Goal: Download file/media

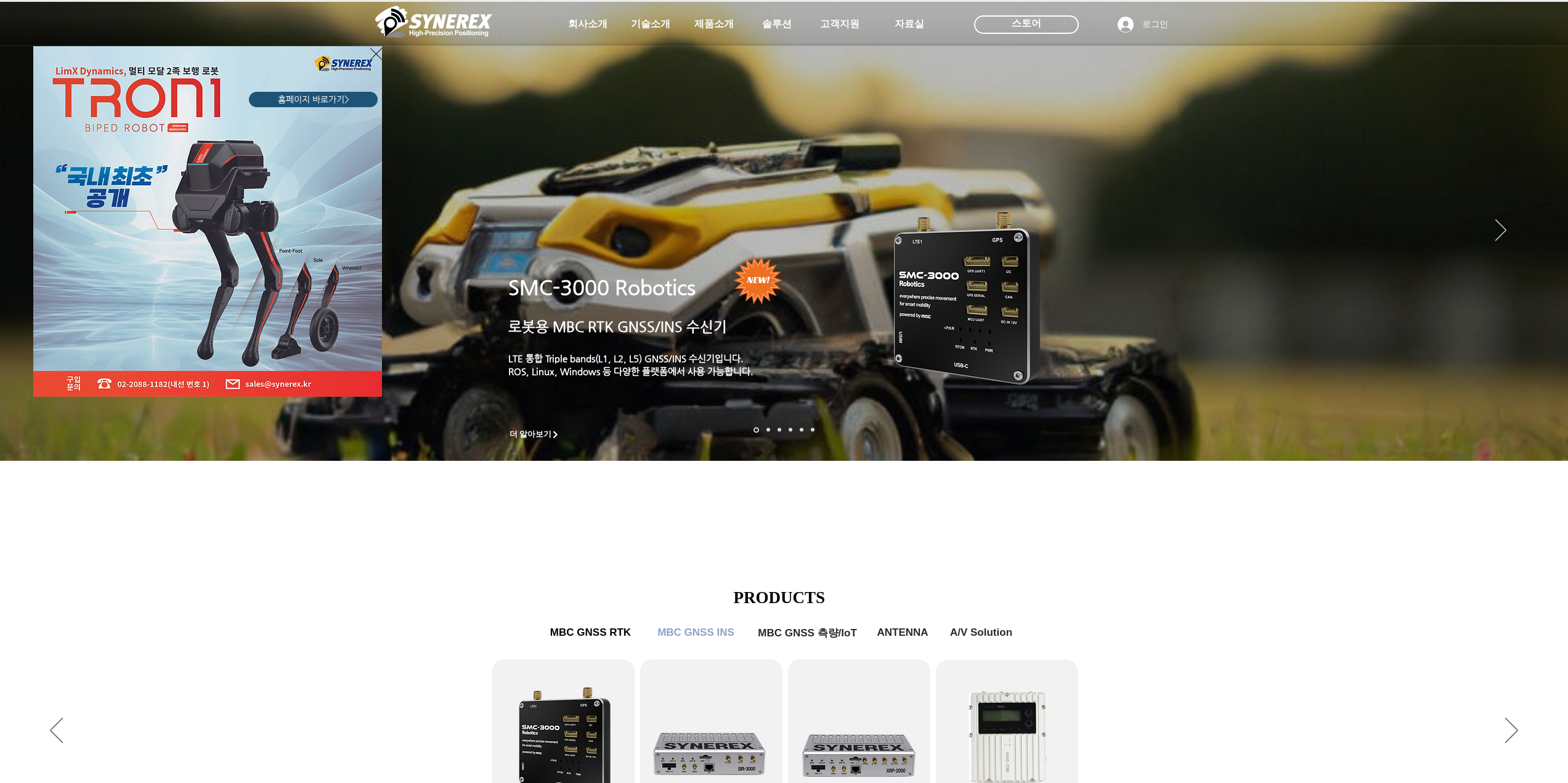
click at [645, 23] on div "LimX Dinamics" at bounding box center [784, 392] width 1568 height 783
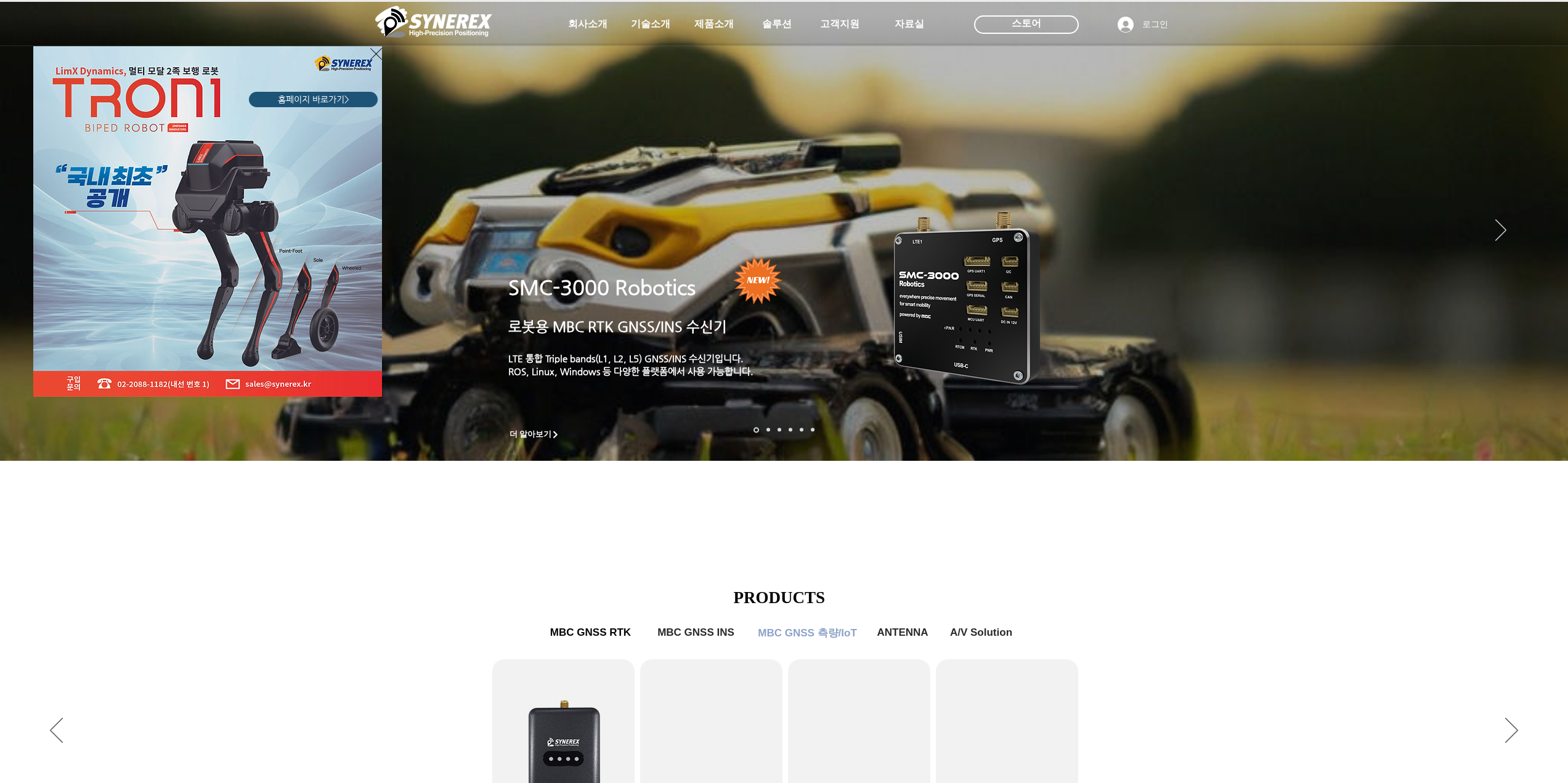
click at [710, 628] on div "LimX Dinamics" at bounding box center [784, 392] width 1568 height 783
click at [713, 633] on div "LimX Dinamics" at bounding box center [784, 392] width 1568 height 783
click at [435, 589] on div "LimX Dinamics" at bounding box center [784, 392] width 1568 height 783
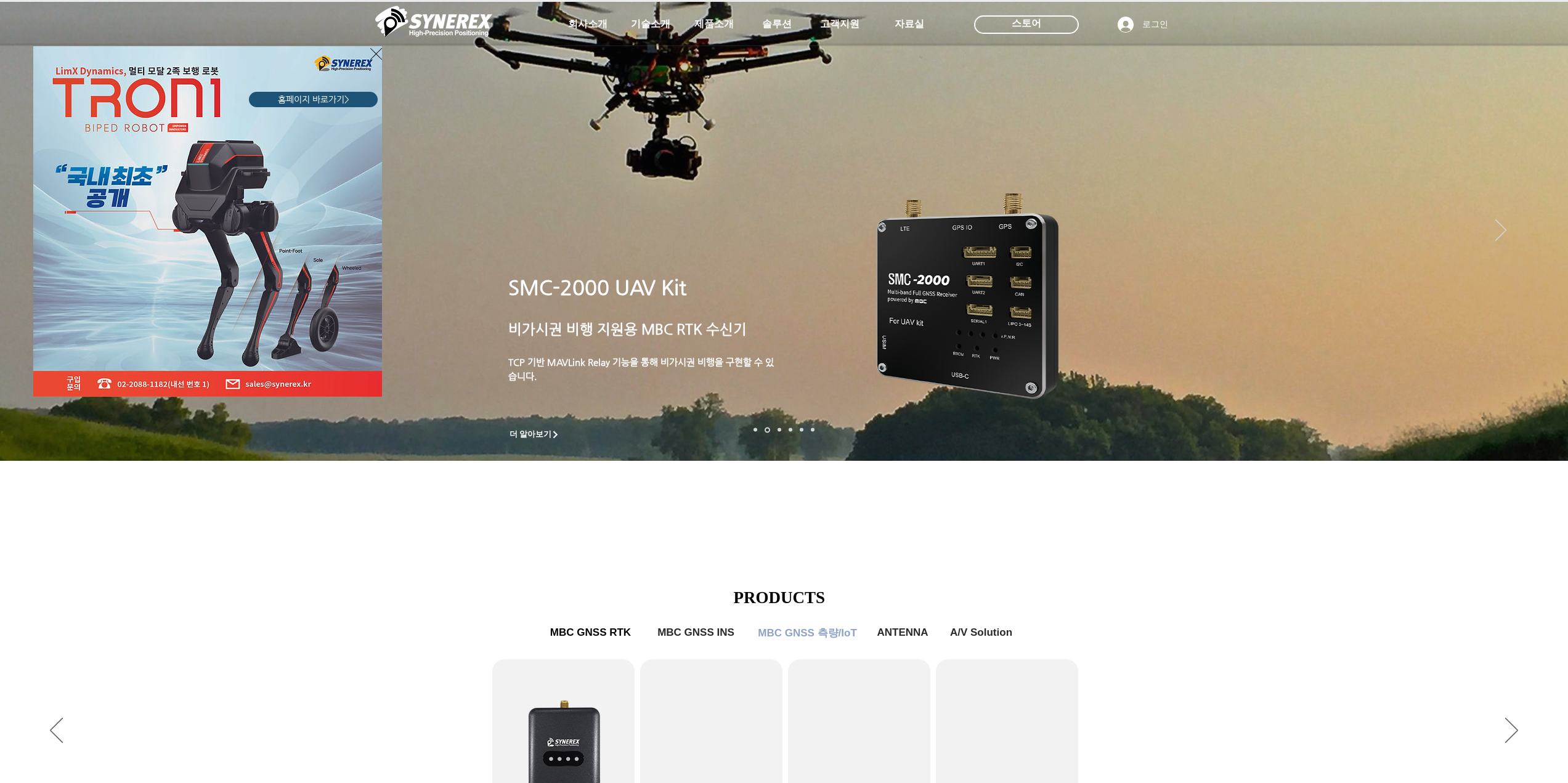
click at [1236, 287] on div "LimX Dinamics" at bounding box center [784, 392] width 1568 height 783
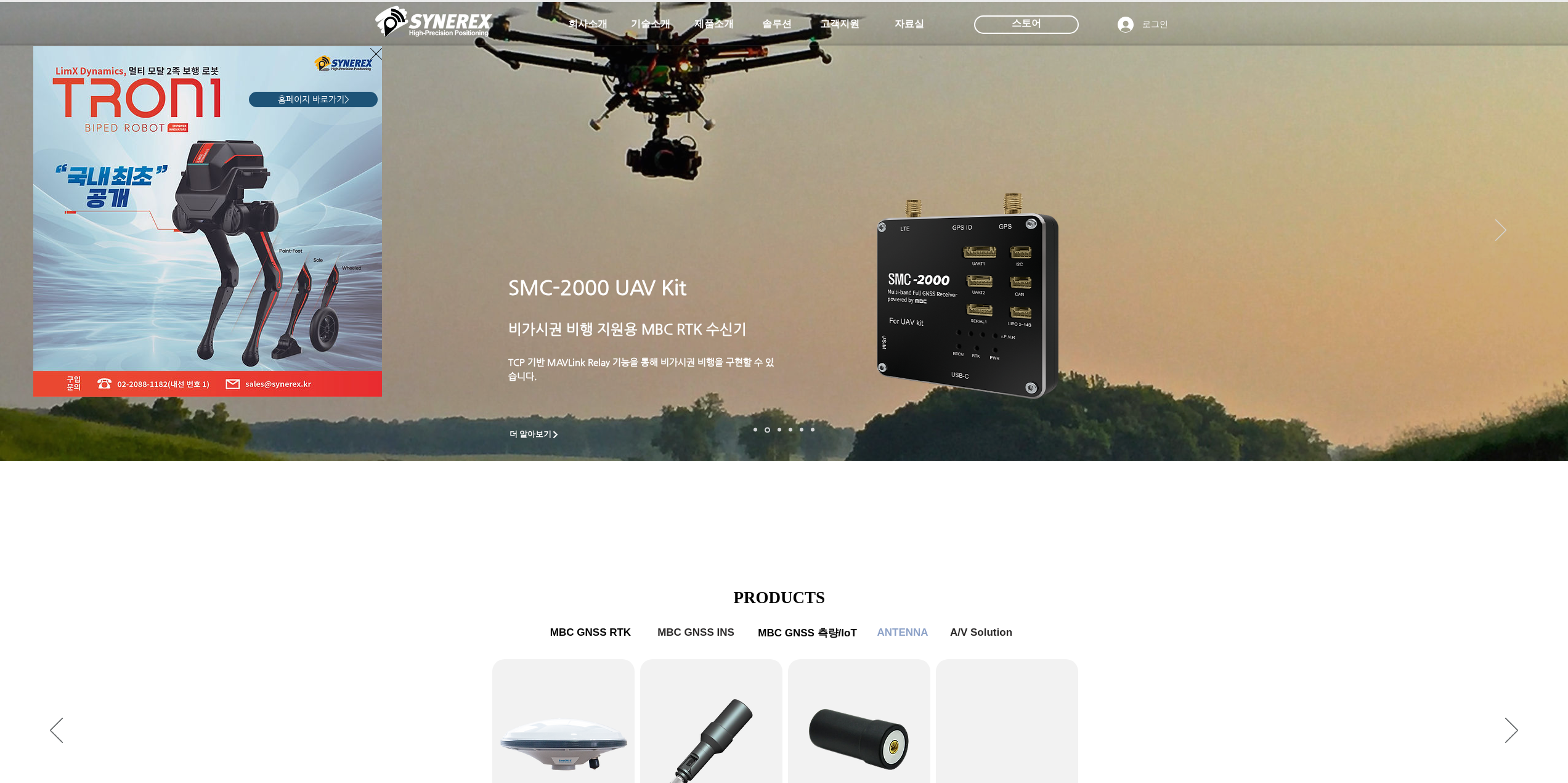
click at [532, 482] on div "LimX Dinamics" at bounding box center [784, 392] width 1568 height 783
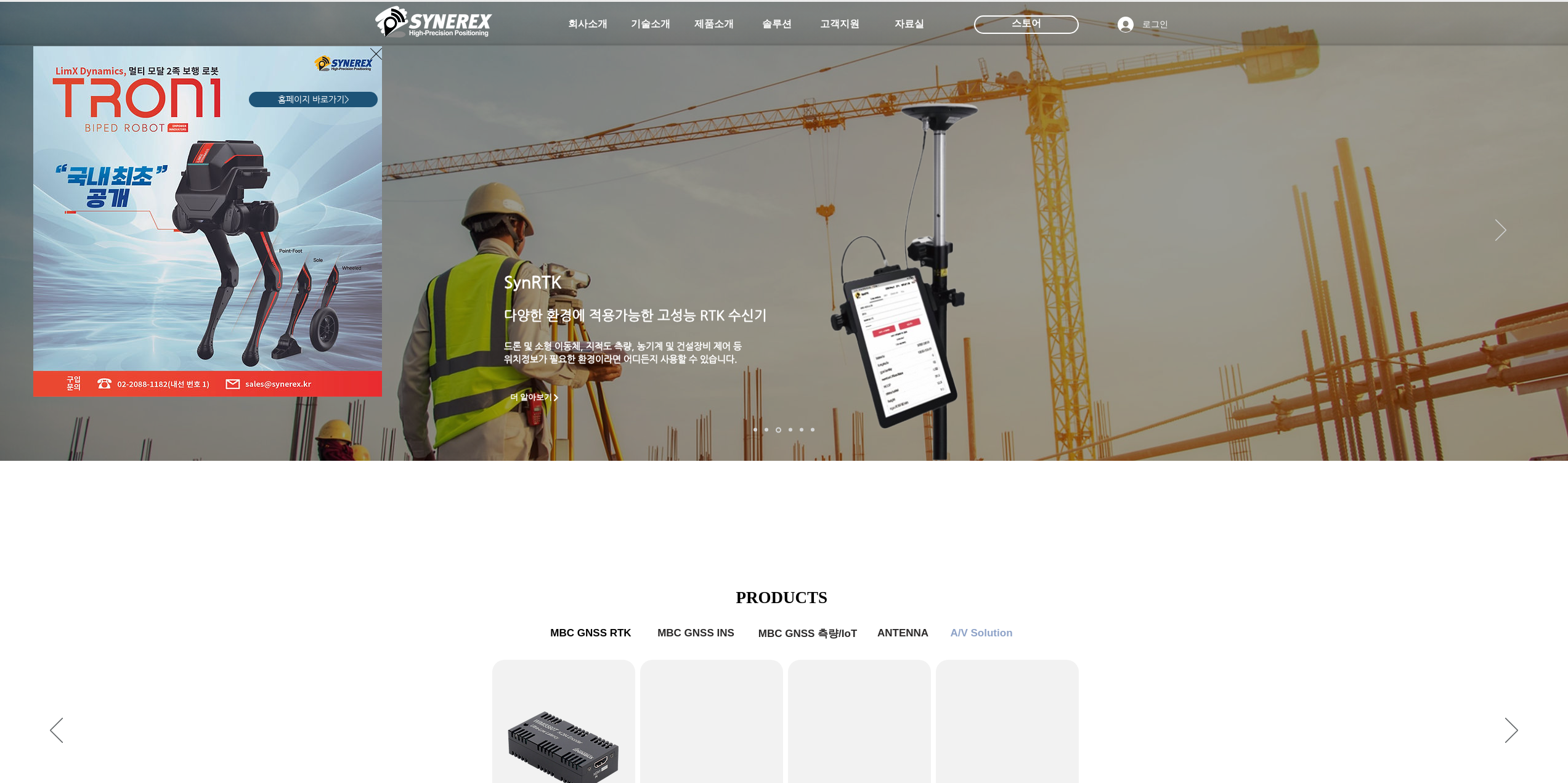
click at [374, 60] on icon "사이트로 돌아가기" at bounding box center [376, 54] width 11 height 15
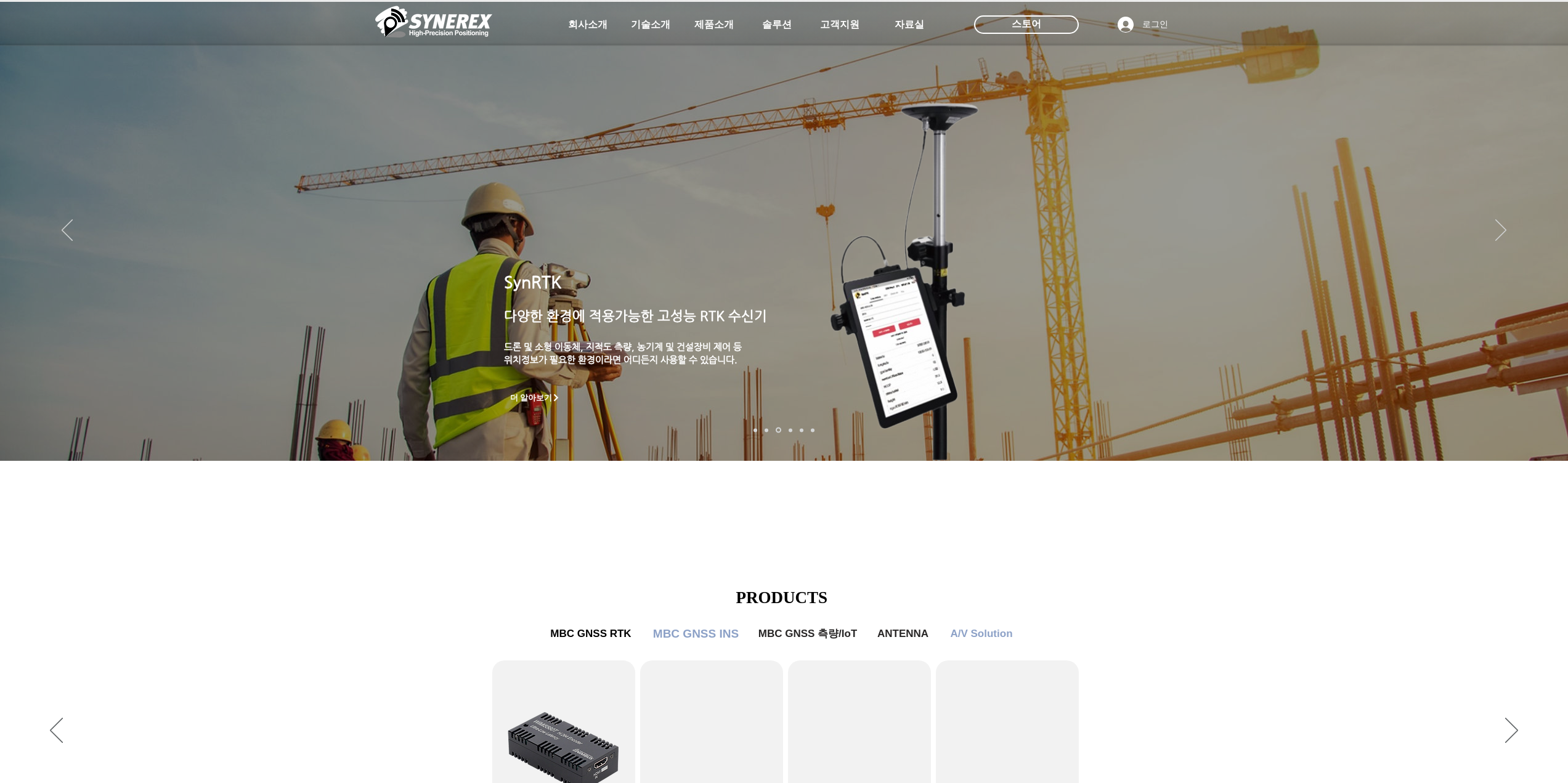
click at [706, 625] on span "MBC GNSS INS" at bounding box center [696, 634] width 93 height 25
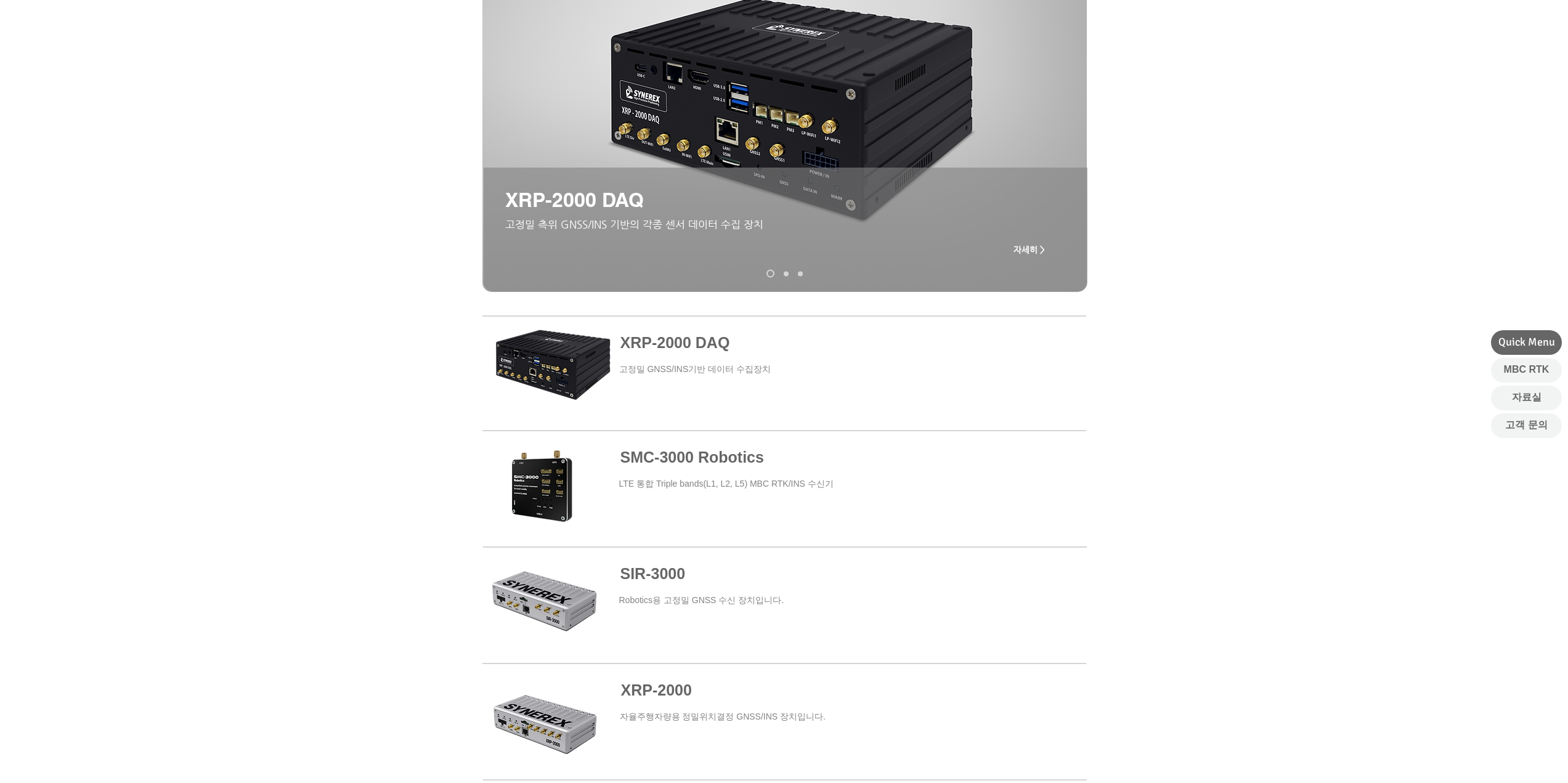
scroll to position [246, 0]
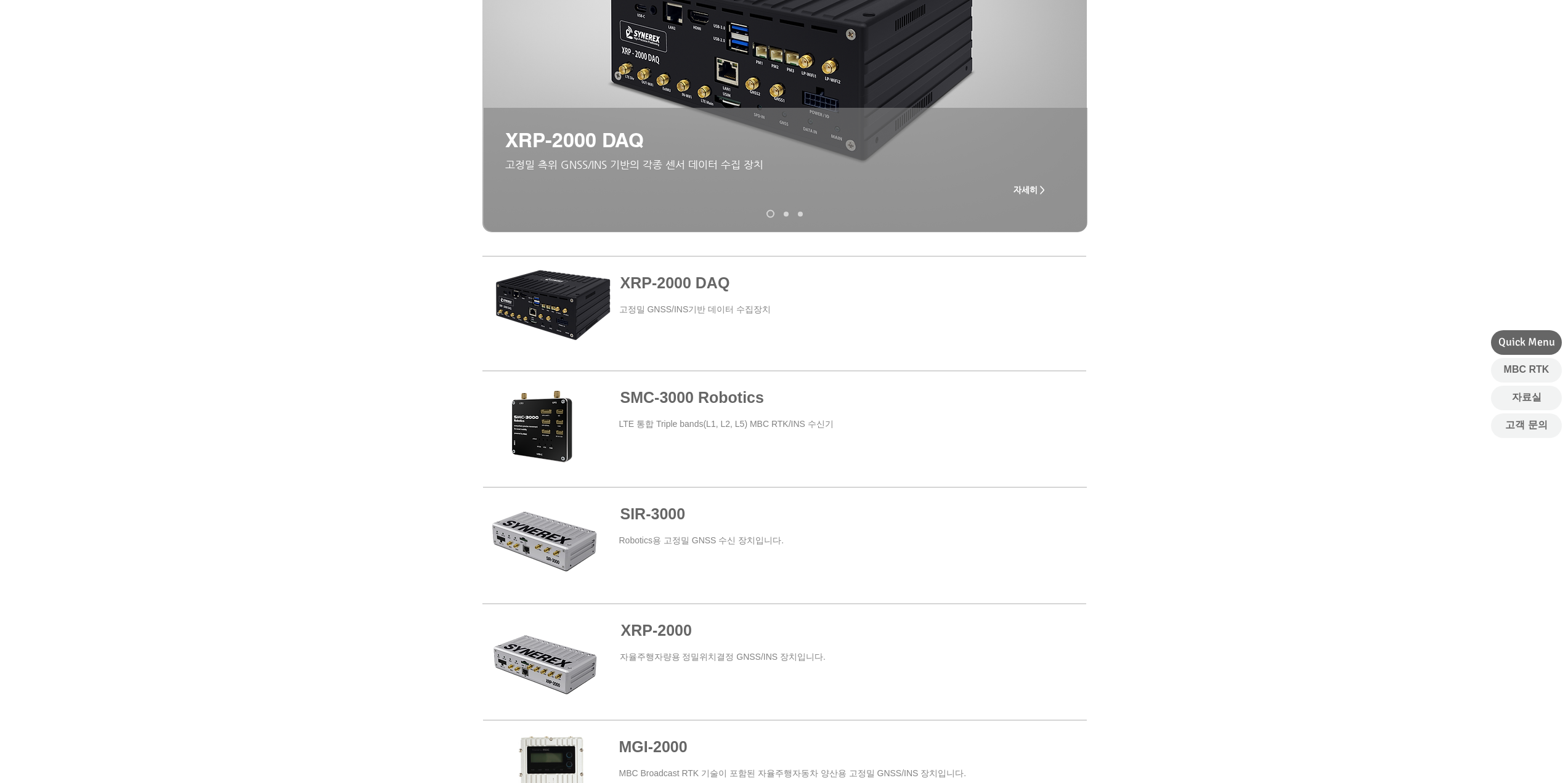
click at [708, 412] on span at bounding box center [784, 429] width 603 height 112
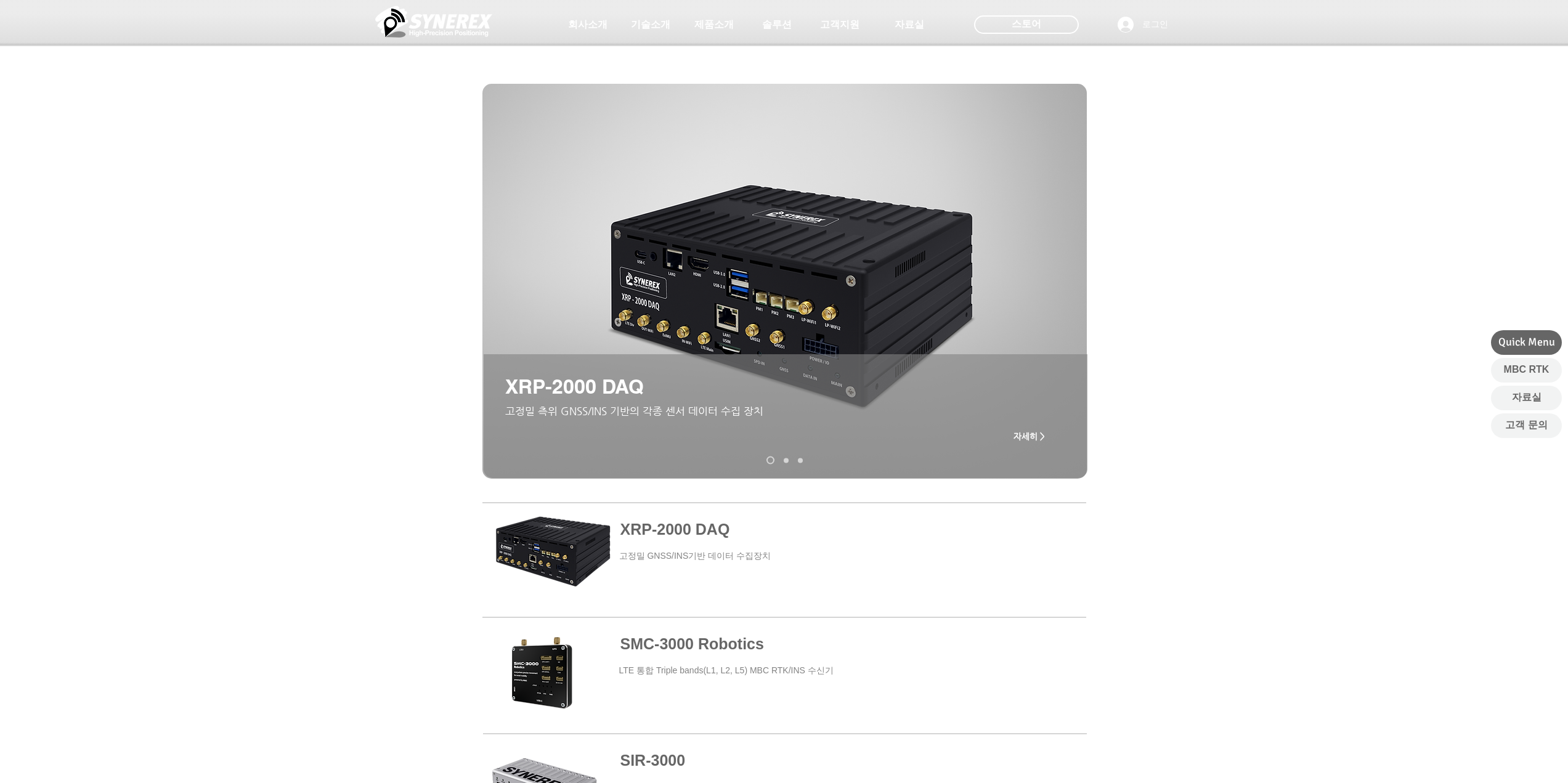
click at [688, 642] on span "SMC-3000 Robotics" at bounding box center [692, 643] width 143 height 17
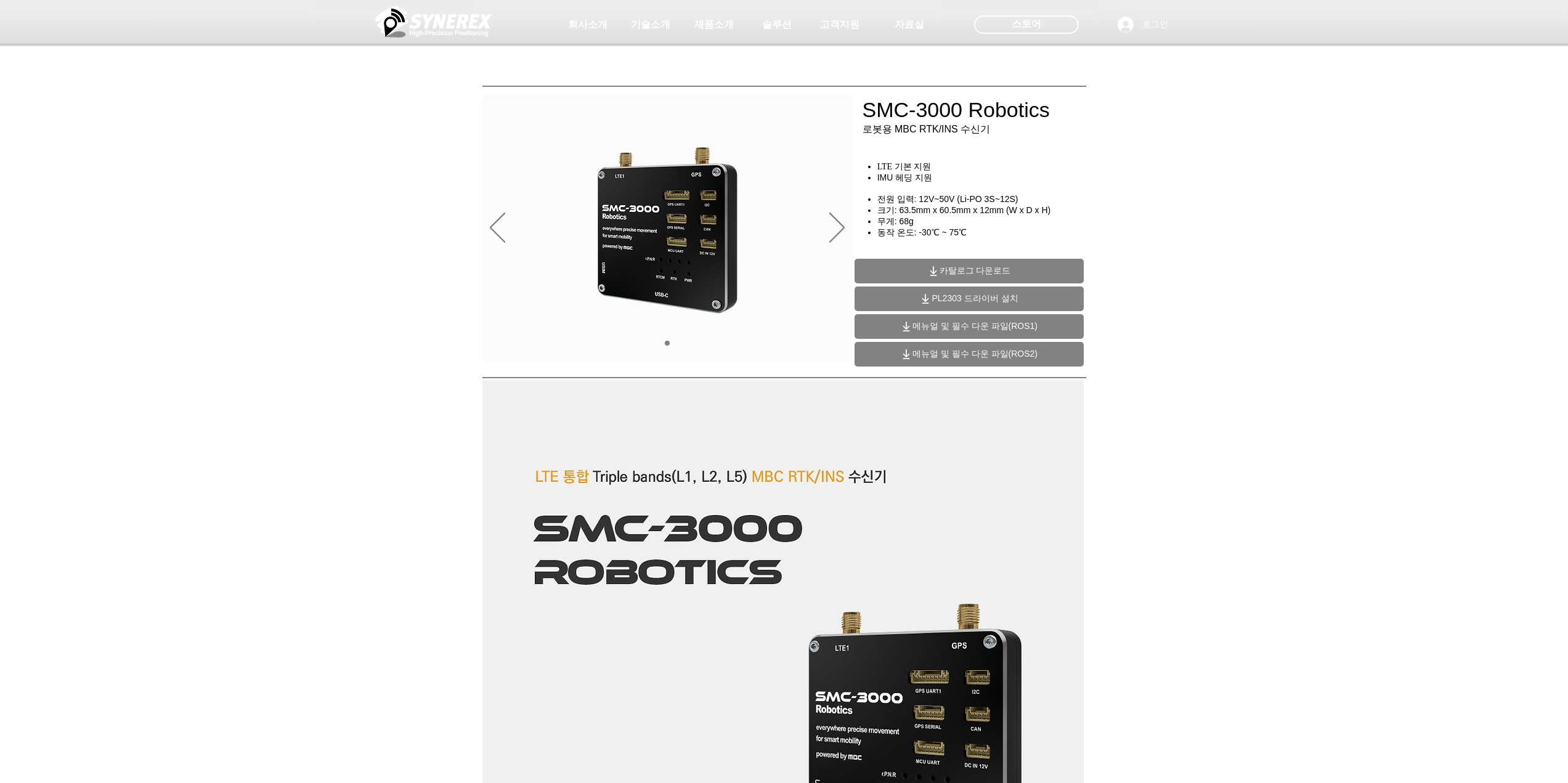
click at [949, 274] on span "카탈로그 다운로드" at bounding box center [975, 270] width 72 height 11
